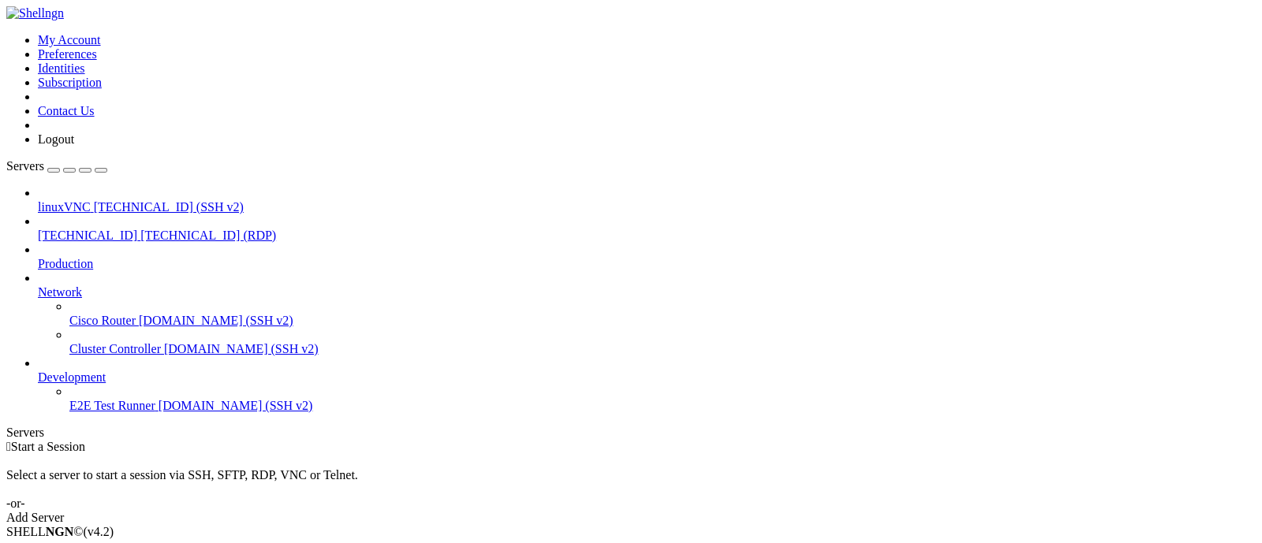
click at [140, 229] on span "[TECHNICAL_ID] (RDP)" at bounding box center [208, 235] width 136 height 13
drag, startPoint x: 0, startPoint y: 0, endPoint x: 95, endPoint y: 146, distance: 173.9
click at [140, 229] on span "[TECHNICAL_ID] (RDP)" at bounding box center [208, 235] width 136 height 13
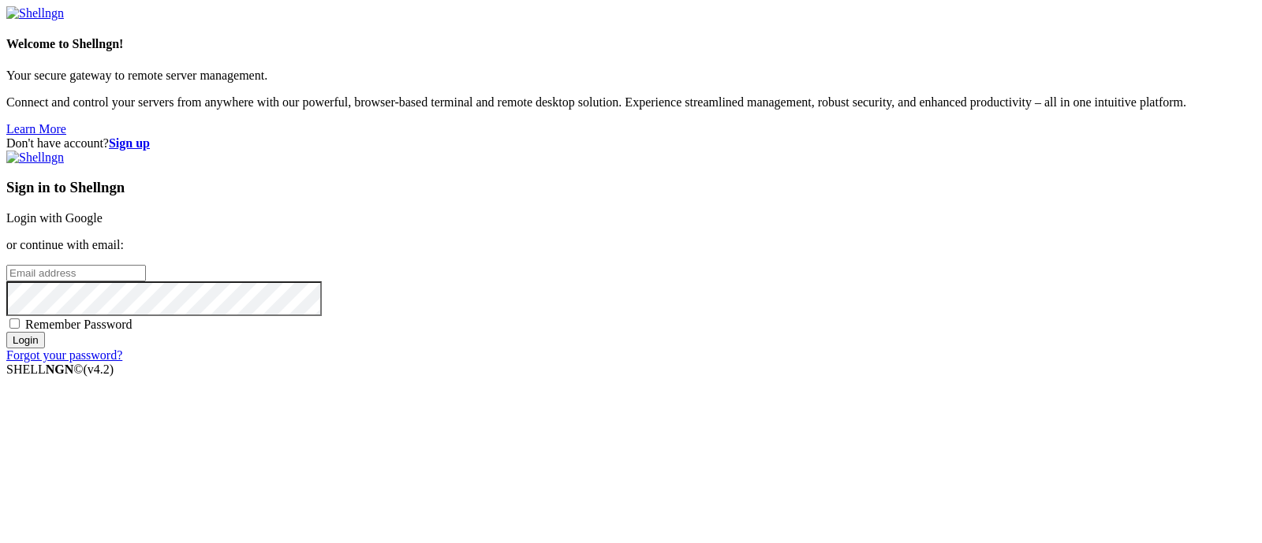
click at [102, 211] on link "Login with Google" at bounding box center [54, 217] width 96 height 13
